Goal: Find specific page/section: Find specific page/section

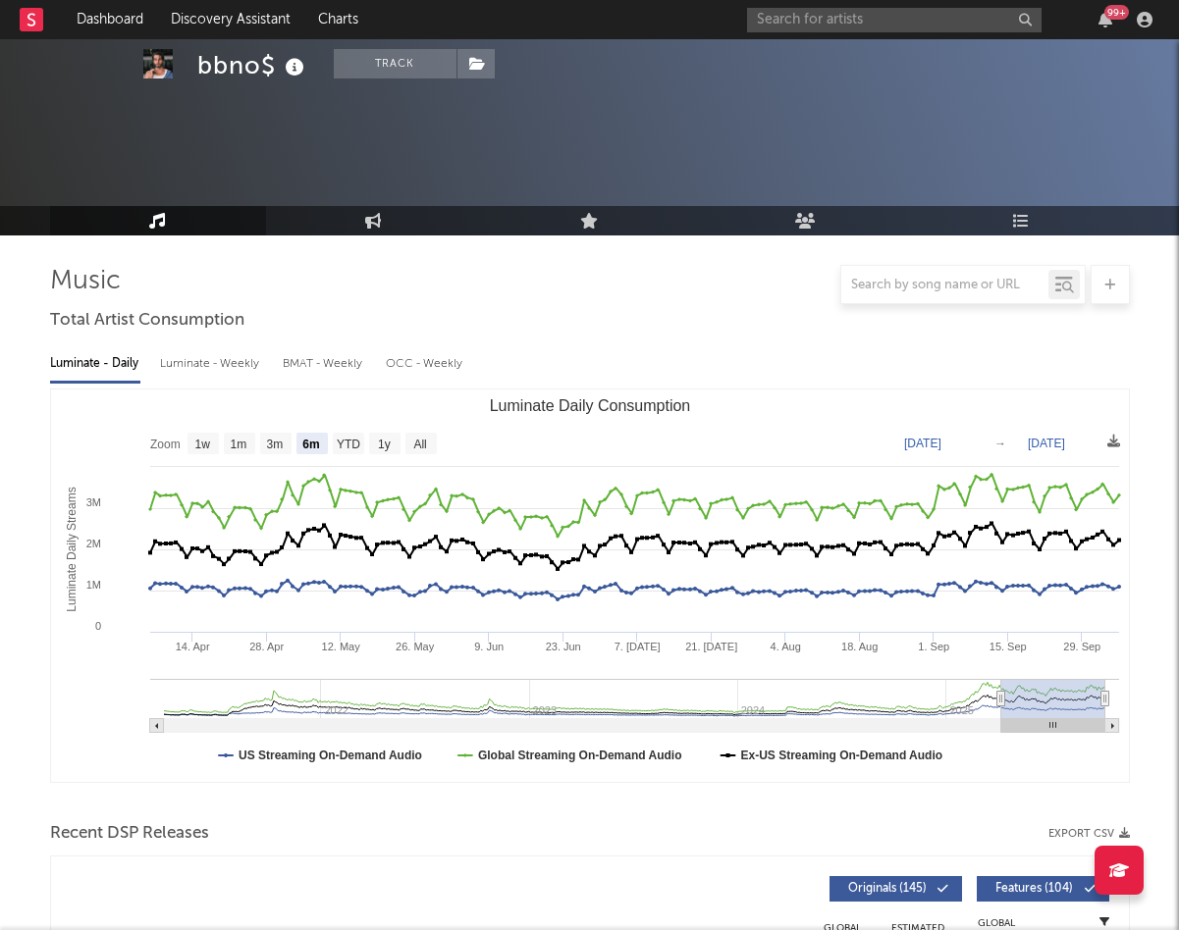
select select "6m"
select select "1w"
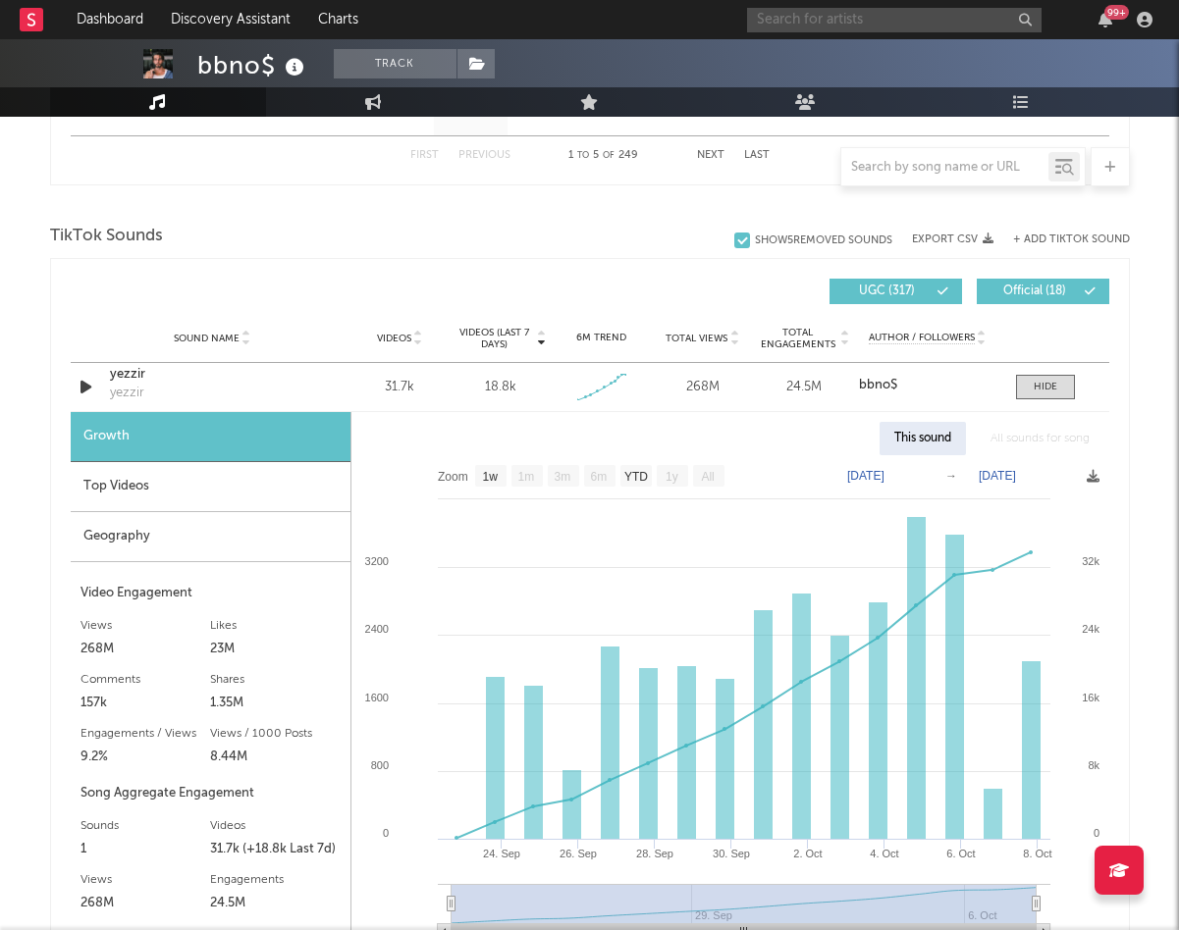
click at [874, 20] on input "text" at bounding box center [894, 20] width 294 height 25
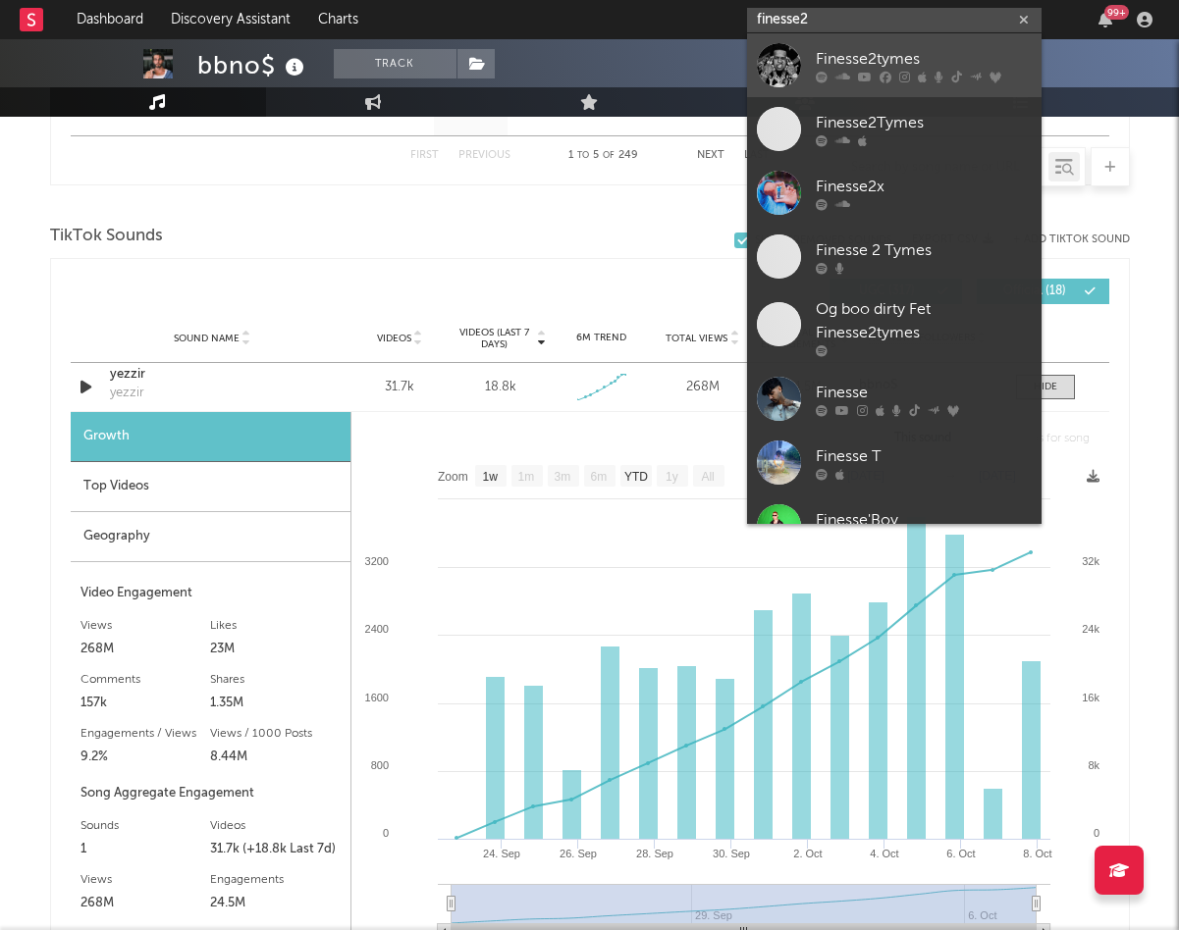
type input "finesse2"
click at [923, 62] on div "Finesse2tymes" at bounding box center [924, 59] width 216 height 24
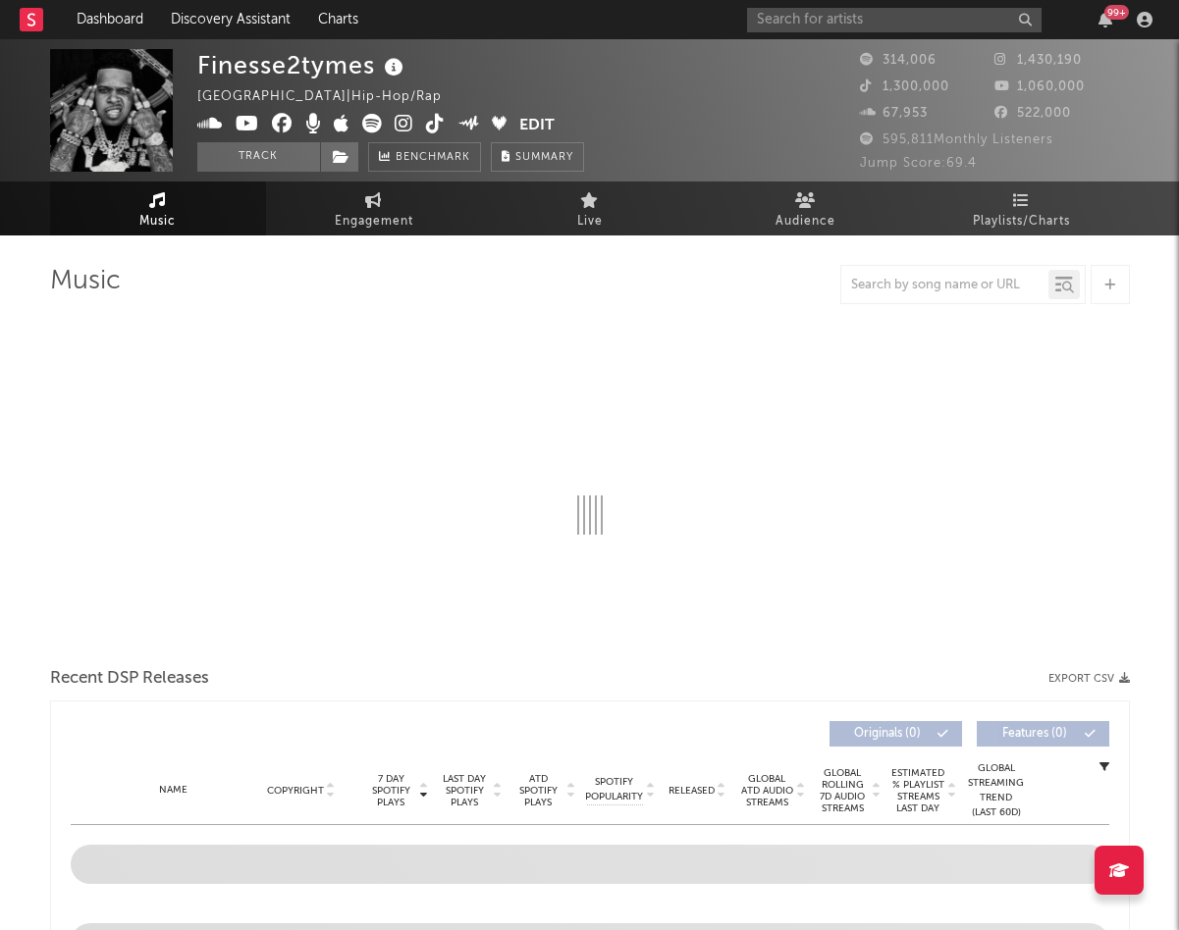
select select "6m"
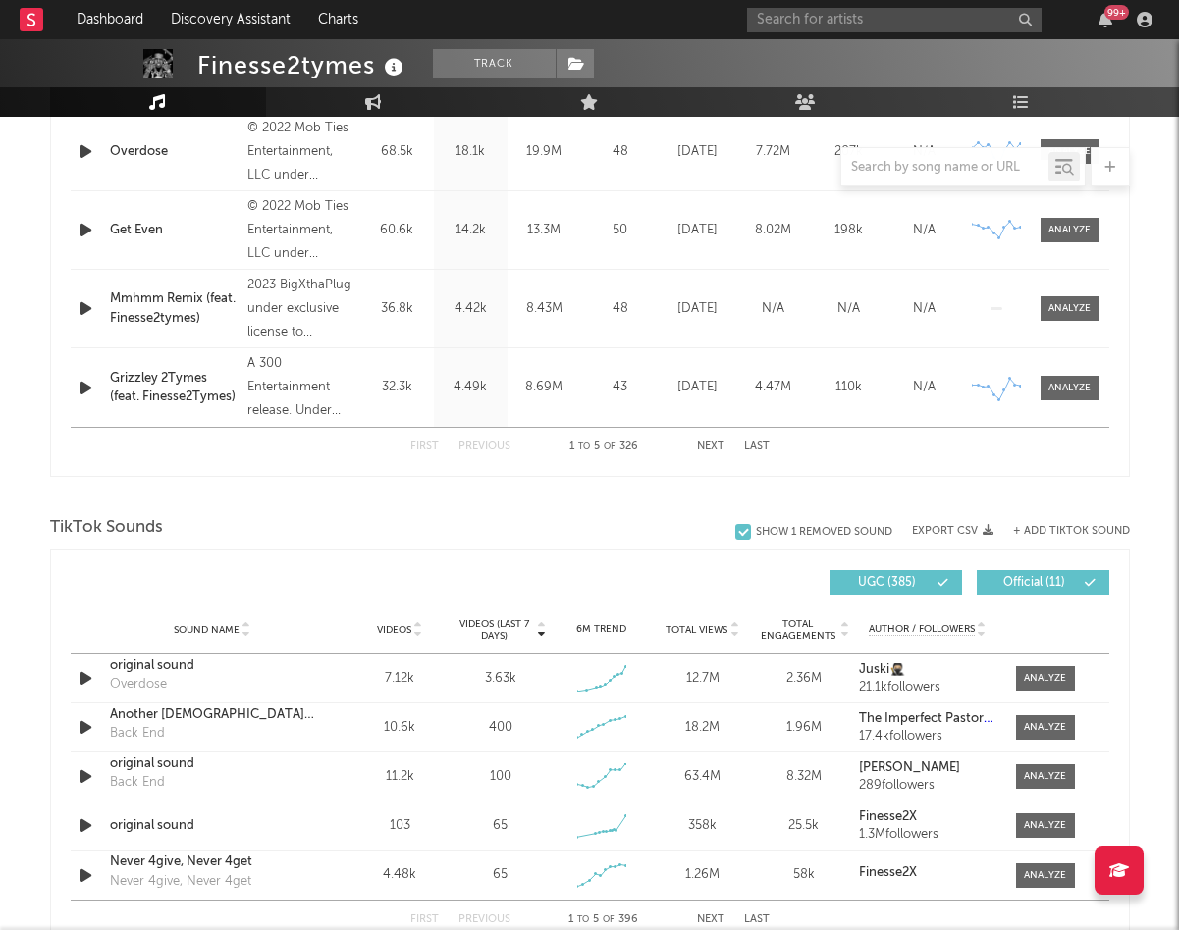
scroll to position [951, 0]
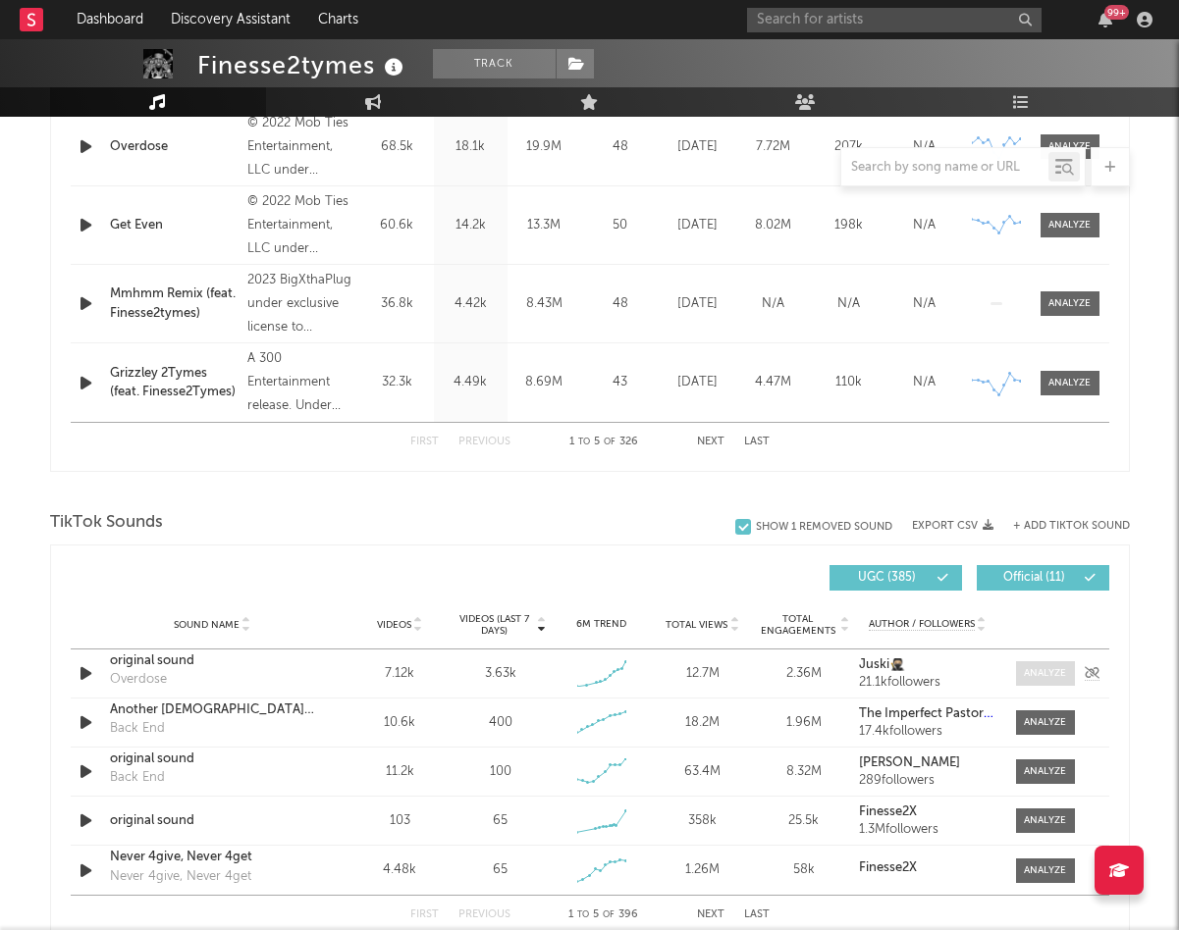
click at [1063, 677] on div at bounding box center [1045, 673] width 42 height 15
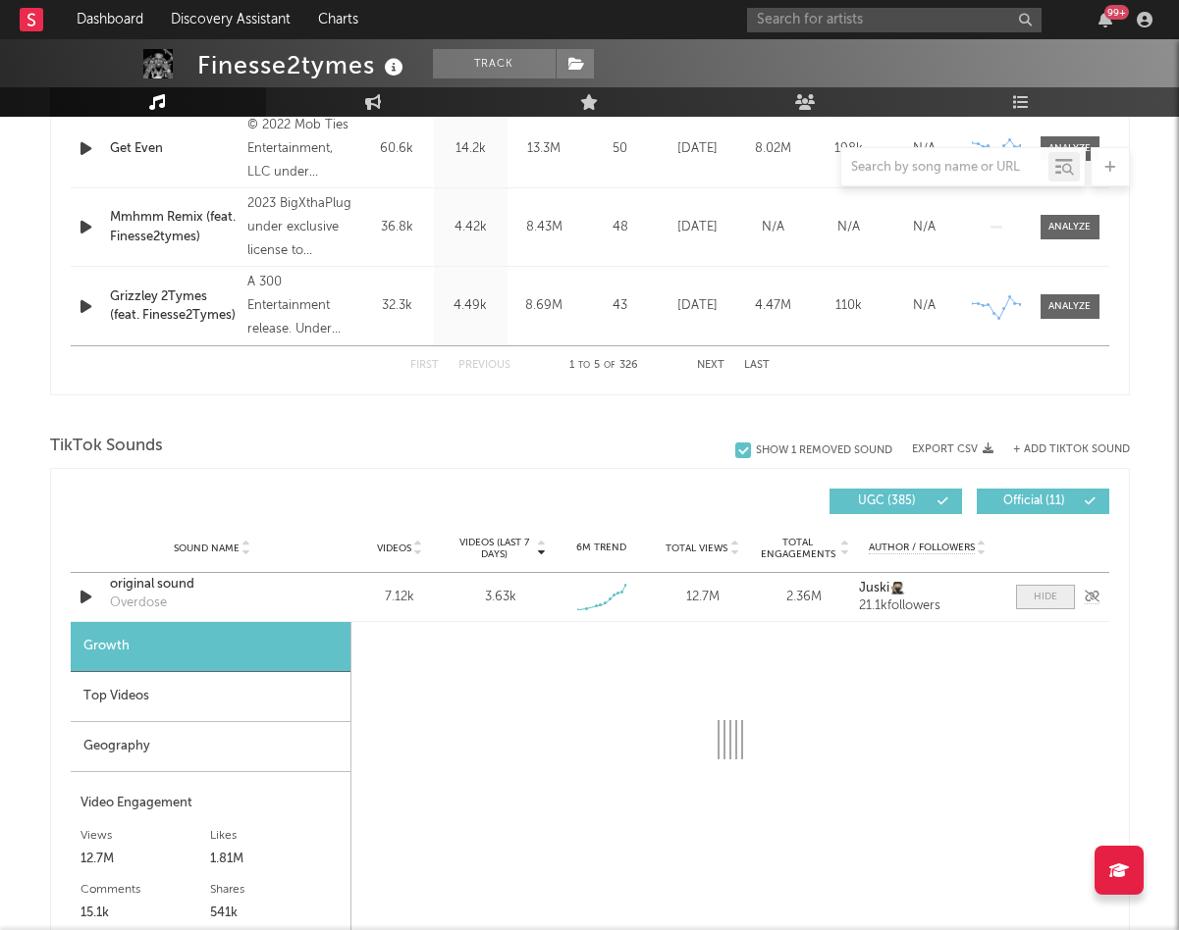
select select "1w"
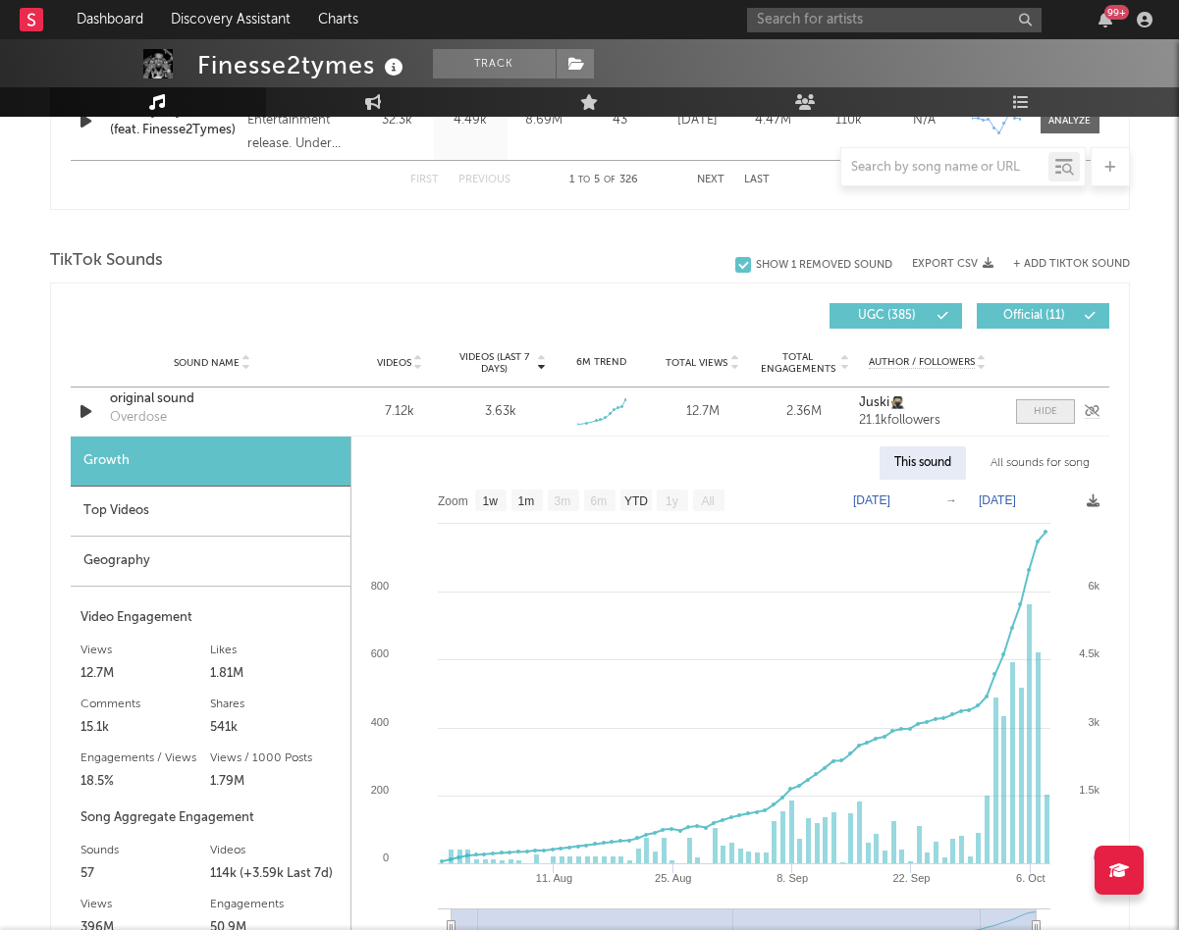
scroll to position [1208, 0]
